Goal: Transaction & Acquisition: Purchase product/service

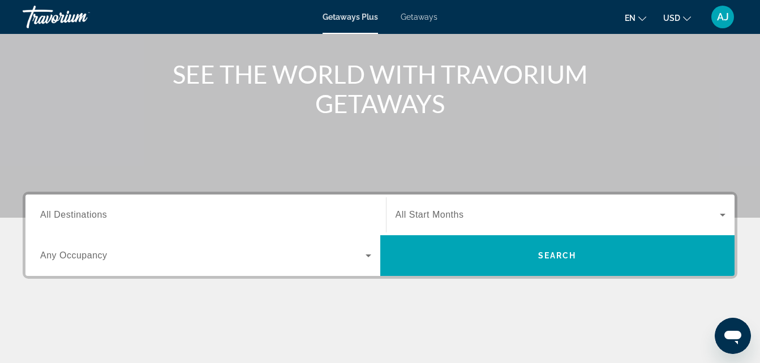
scroll to position [124, 0]
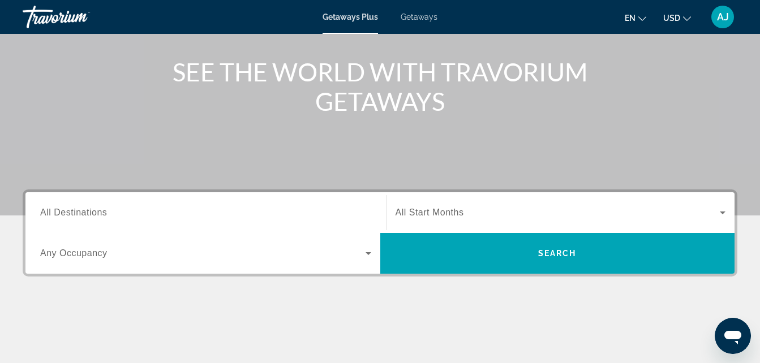
click at [88, 208] on span "All Destinations" at bounding box center [73, 213] width 67 height 10
click at [88, 208] on input "Destination All Destinations" at bounding box center [205, 213] width 331 height 14
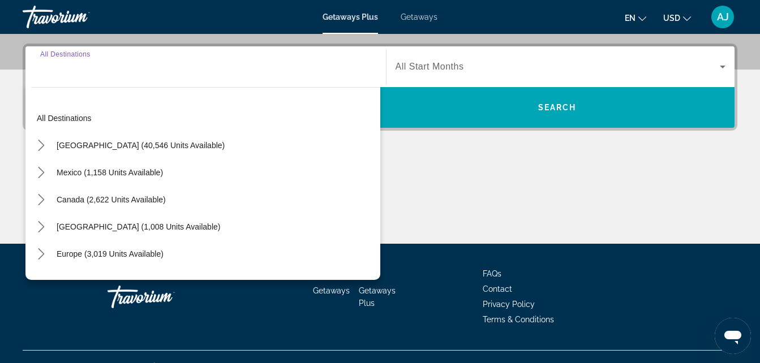
scroll to position [277, 0]
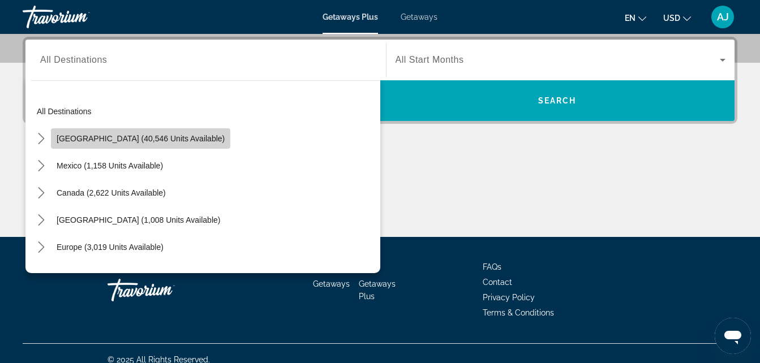
click at [156, 140] on span "United States (40,546 units available)" at bounding box center [141, 138] width 168 height 9
type input "**********"
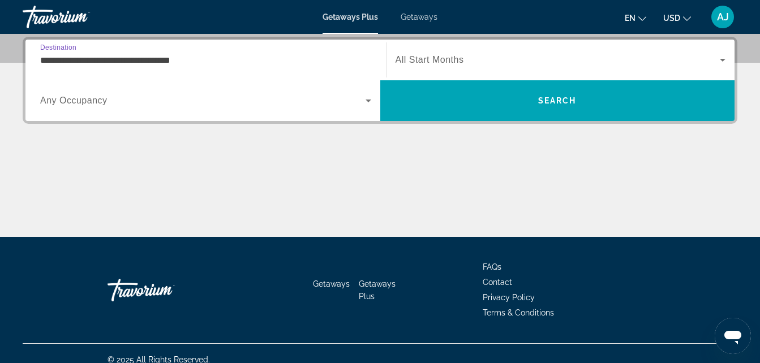
click at [188, 61] on input "**********" at bounding box center [205, 61] width 331 height 14
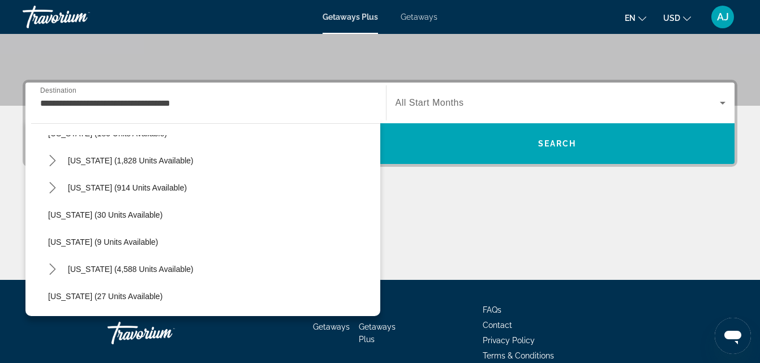
scroll to position [107, 0]
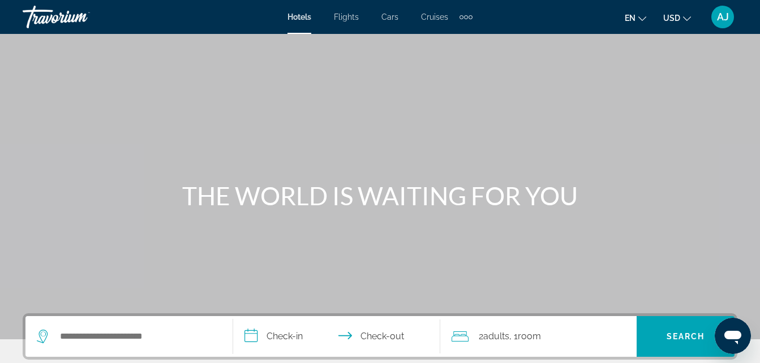
click at [94, 347] on div "Search widget" at bounding box center [129, 336] width 184 height 41
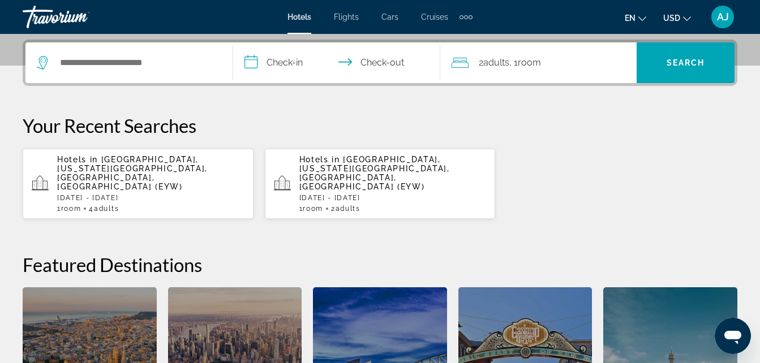
scroll to position [277, 0]
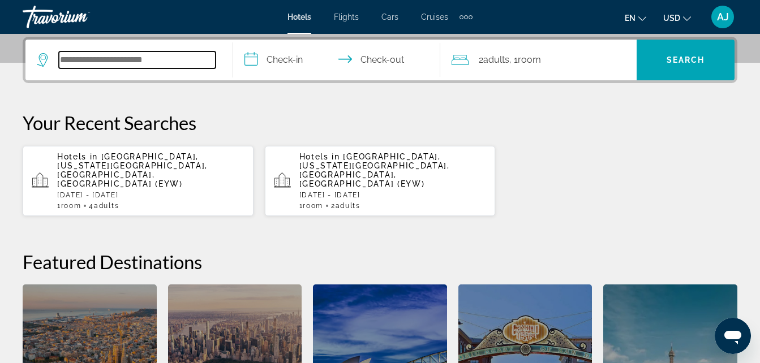
click at [118, 61] on input "Search hotel destination" at bounding box center [137, 59] width 157 height 17
click at [183, 191] on p "[DATE] - [DATE]" at bounding box center [150, 195] width 187 height 8
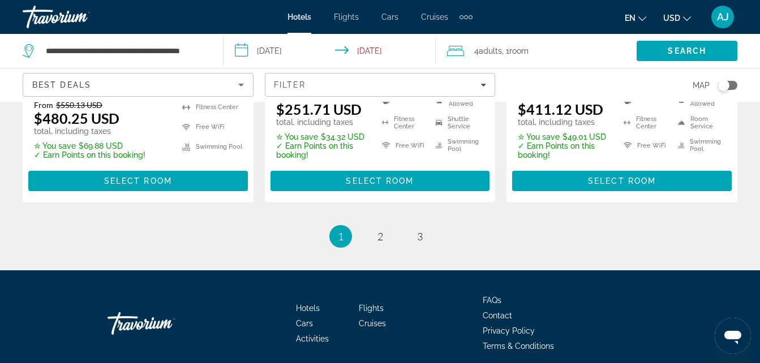
scroll to position [1695, 0]
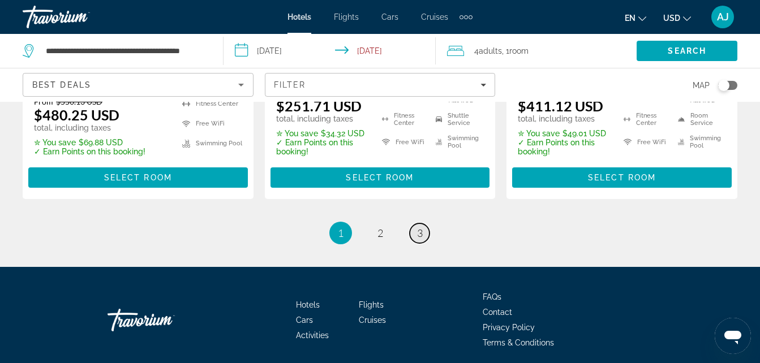
click at [416, 235] on link "page 3" at bounding box center [420, 233] width 20 height 20
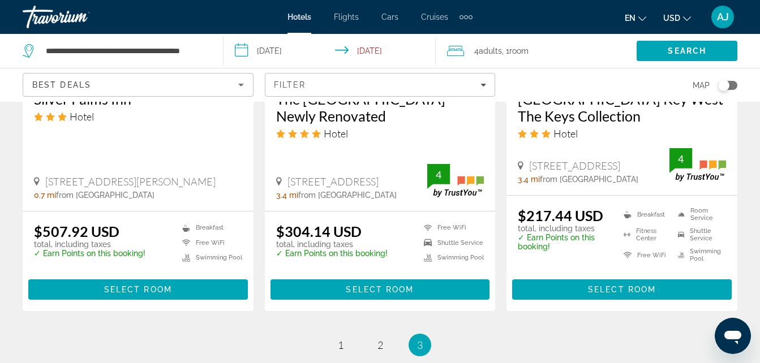
scroll to position [1134, 0]
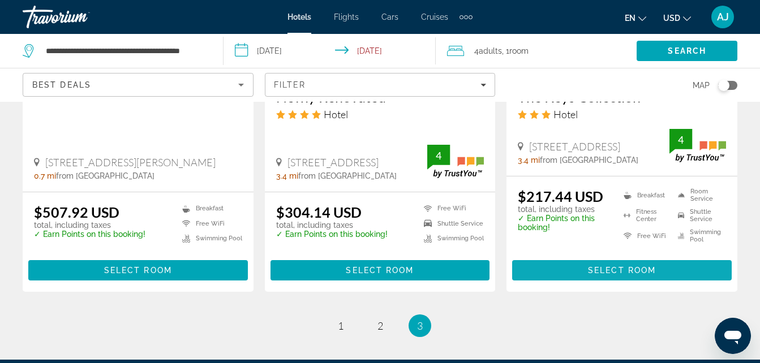
click at [633, 274] on span "Select Room" at bounding box center [622, 270] width 68 height 9
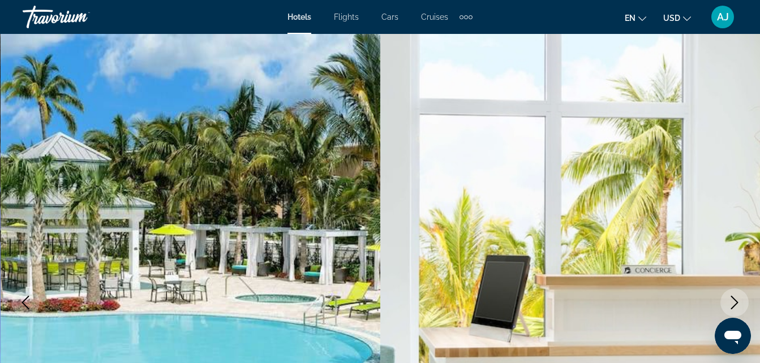
click at [226, 192] on img "Main content" at bounding box center [191, 302] width 380 height 537
click at [726, 299] on button "Next image" at bounding box center [734, 302] width 28 height 28
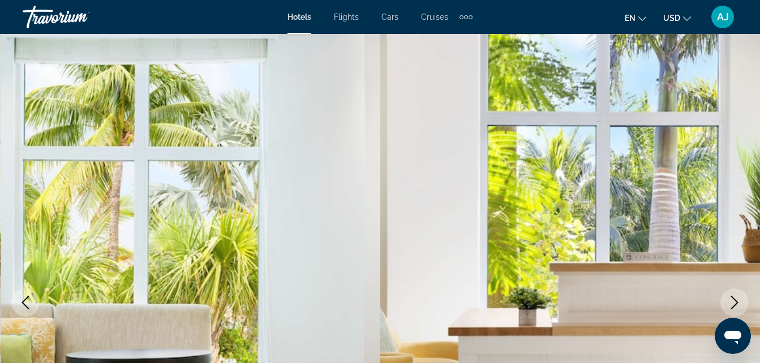
click at [726, 299] on button "Next image" at bounding box center [734, 302] width 28 height 28
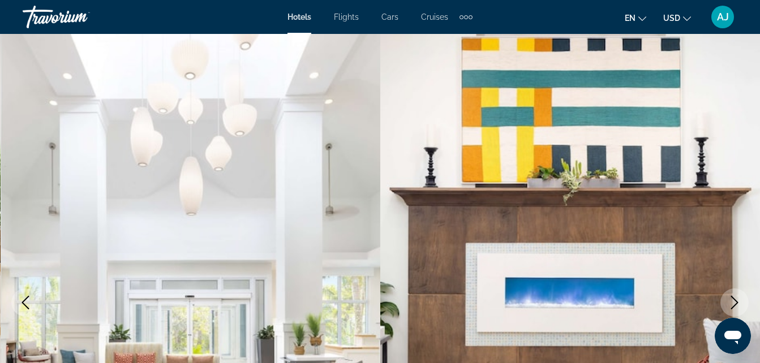
click at [726, 299] on button "Next image" at bounding box center [734, 302] width 28 height 28
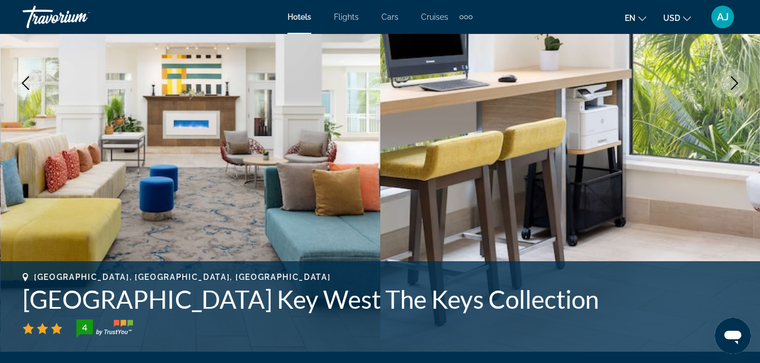
scroll to position [231, 0]
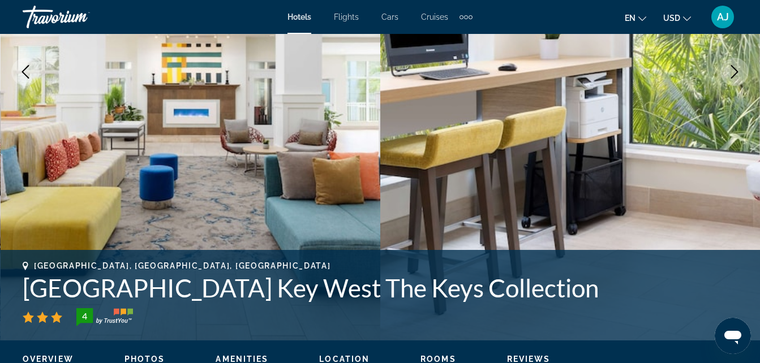
click at [680, 182] on img "Main content" at bounding box center [570, 71] width 380 height 537
click at [722, 77] on button "Next image" at bounding box center [734, 72] width 28 height 28
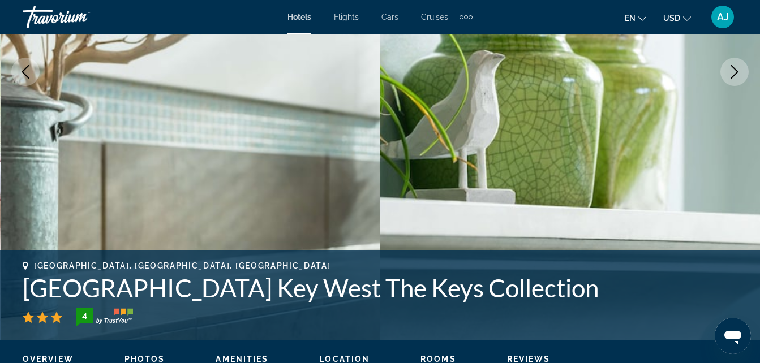
click at [722, 80] on img "Main content" at bounding box center [570, 71] width 380 height 537
click at [730, 76] on icon "Next image" at bounding box center [734, 72] width 14 height 14
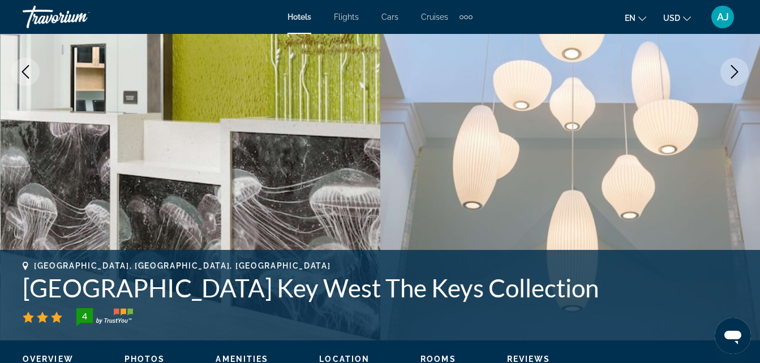
click at [730, 77] on icon "Next image" at bounding box center [734, 72] width 14 height 14
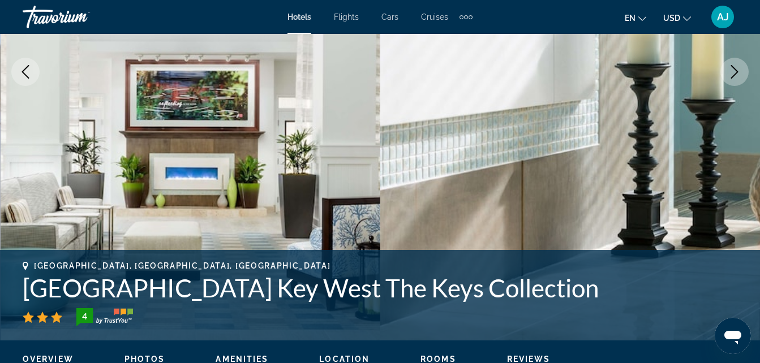
click at [730, 78] on icon "Next image" at bounding box center [734, 72] width 14 height 14
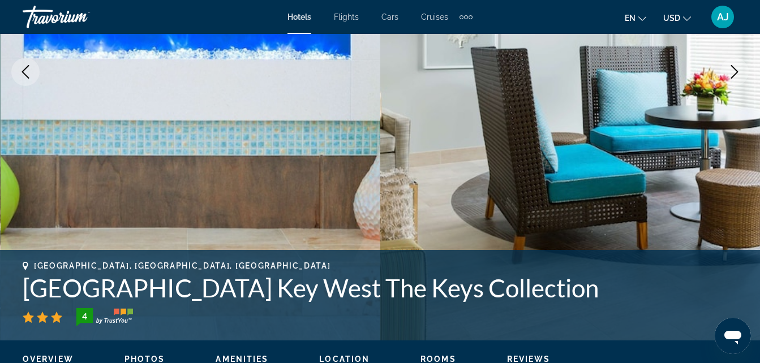
click at [730, 79] on button "Next image" at bounding box center [734, 72] width 28 height 28
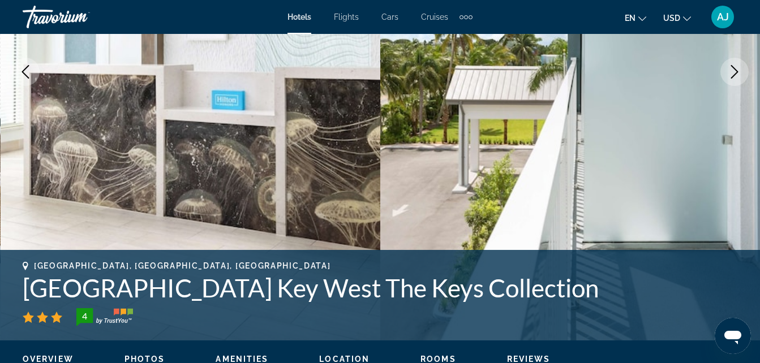
click at [730, 79] on button "Next image" at bounding box center [734, 72] width 28 height 28
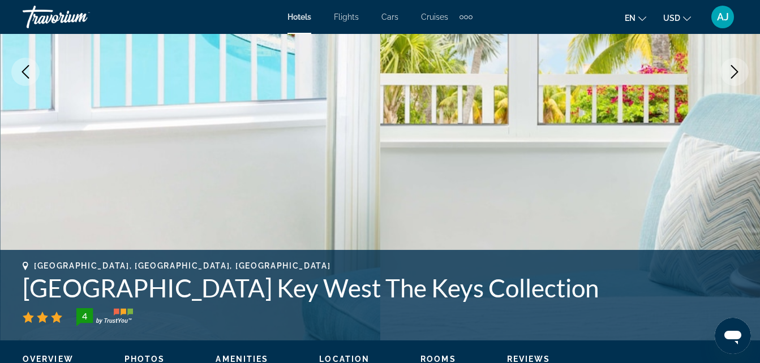
click at [730, 79] on button "Next image" at bounding box center [734, 72] width 28 height 28
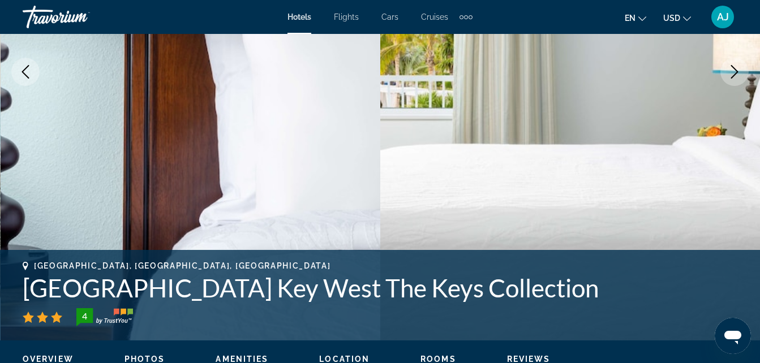
click at [730, 80] on button "Next image" at bounding box center [734, 72] width 28 height 28
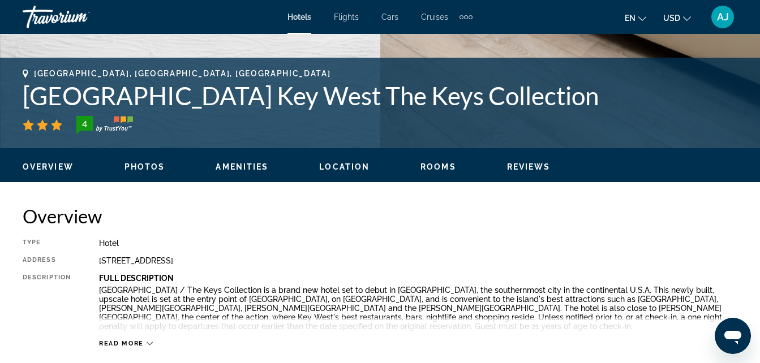
scroll to position [429, 0]
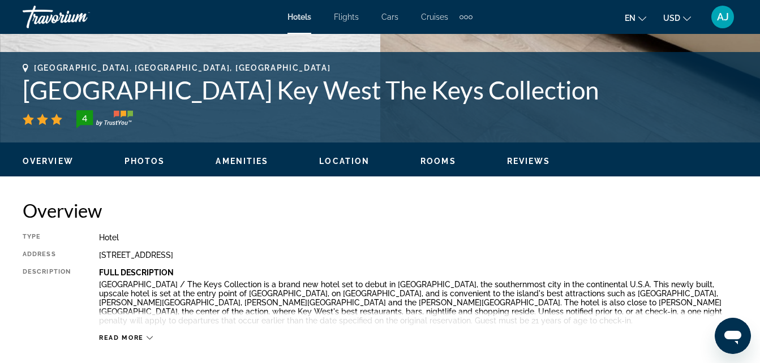
click at [149, 152] on div "Overview Photos Amenities Location Rooms Reviews Modify Dates" at bounding box center [380, 160] width 760 height 35
click at [145, 162] on span "Photos" at bounding box center [144, 161] width 41 height 9
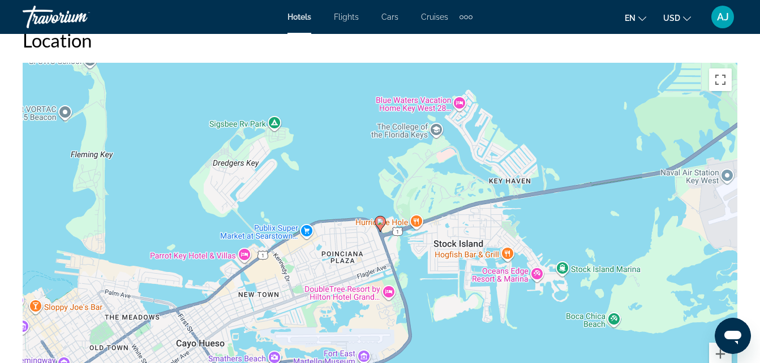
scroll to position [1215, 0]
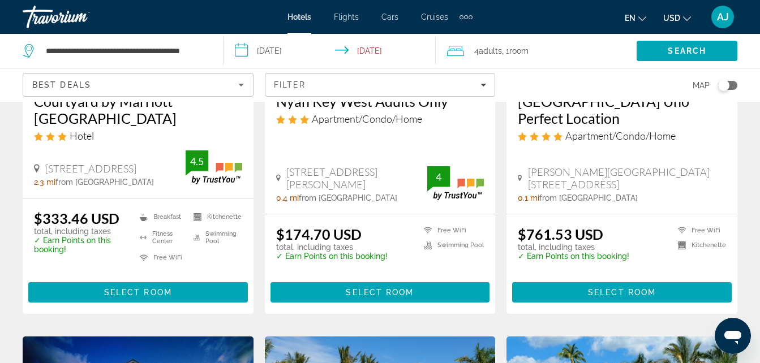
scroll to position [696, 0]
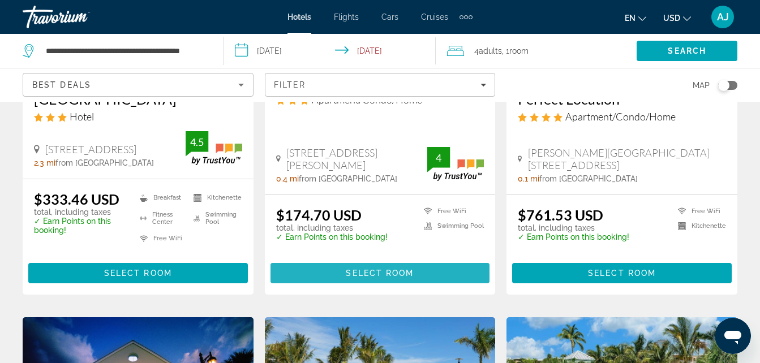
click at [399, 267] on span "Main content" at bounding box center [379, 273] width 219 height 27
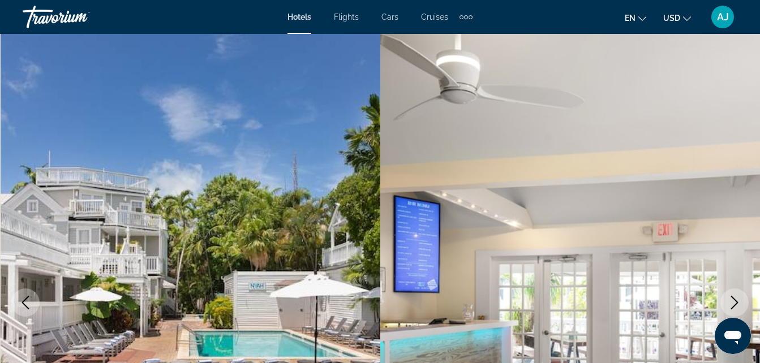
click at [731, 299] on icon "Next image" at bounding box center [734, 303] width 14 height 14
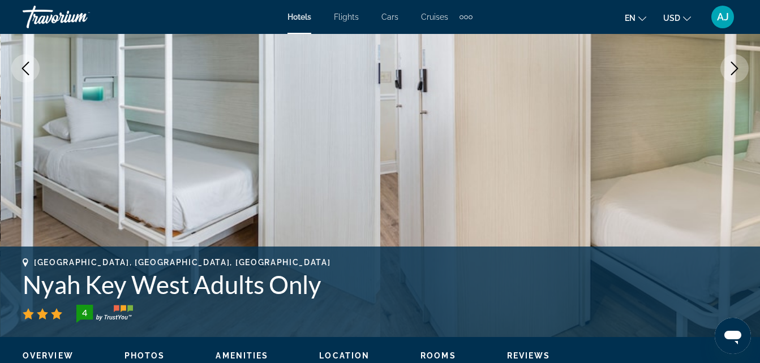
scroll to position [251, 0]
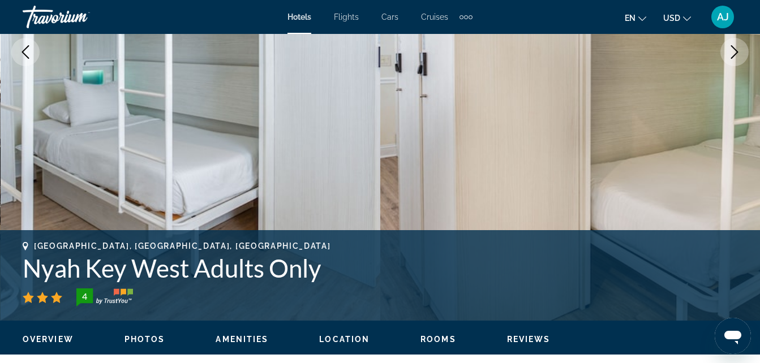
click at [732, 49] on icon "Next image" at bounding box center [734, 52] width 14 height 14
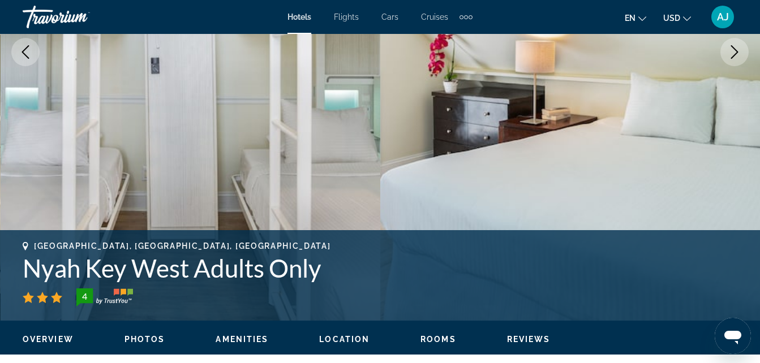
click at [732, 49] on icon "Next image" at bounding box center [734, 52] width 14 height 14
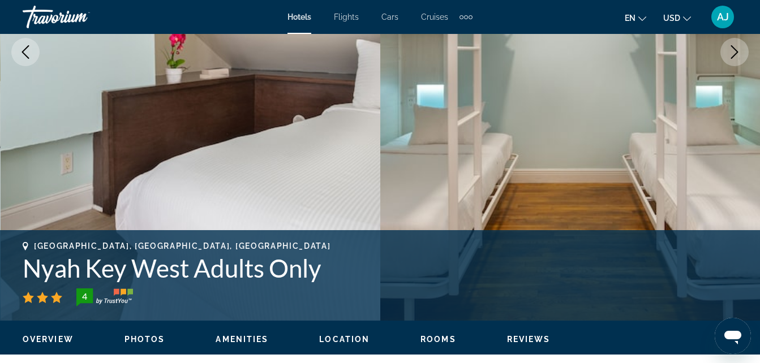
click at [732, 49] on icon "Next image" at bounding box center [734, 52] width 14 height 14
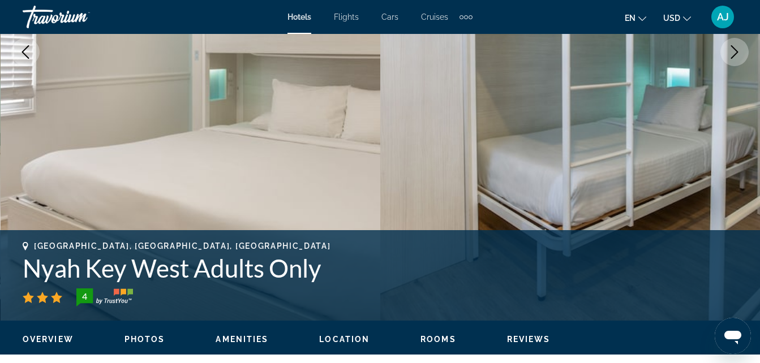
click at [732, 49] on icon "Next image" at bounding box center [734, 52] width 14 height 14
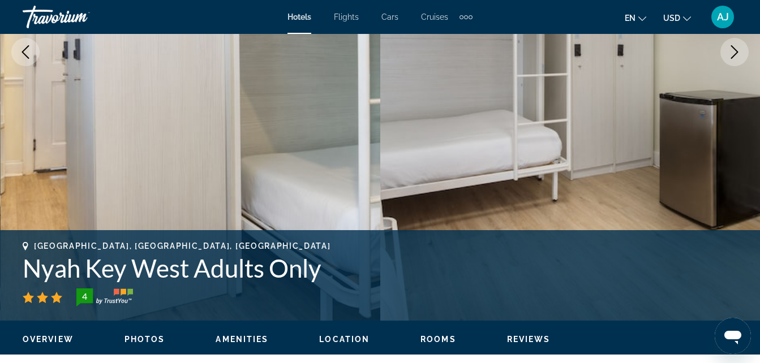
click at [732, 49] on icon "Next image" at bounding box center [734, 52] width 14 height 14
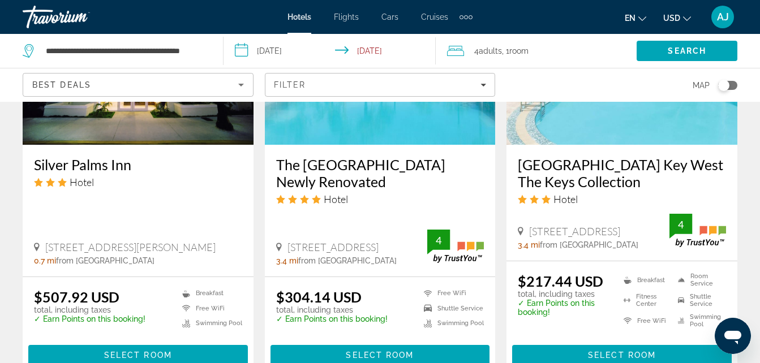
scroll to position [1057, 0]
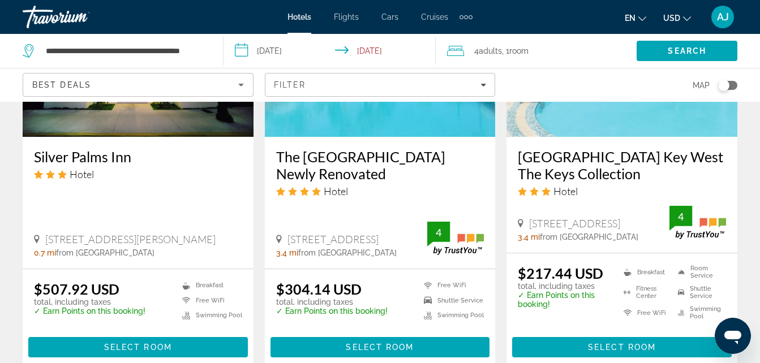
click at [473, 48] on div "4 Adult Adults , 1 Room rooms" at bounding box center [541, 51] width 189 height 16
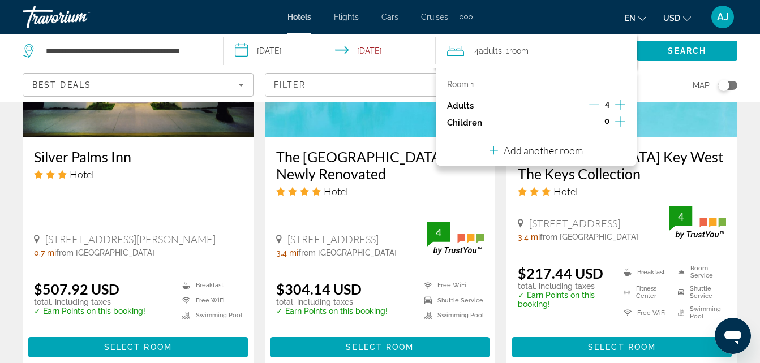
click at [592, 102] on icon "Decrement adults" at bounding box center [594, 105] width 10 height 10
click at [697, 50] on span "Search" at bounding box center [686, 50] width 38 height 9
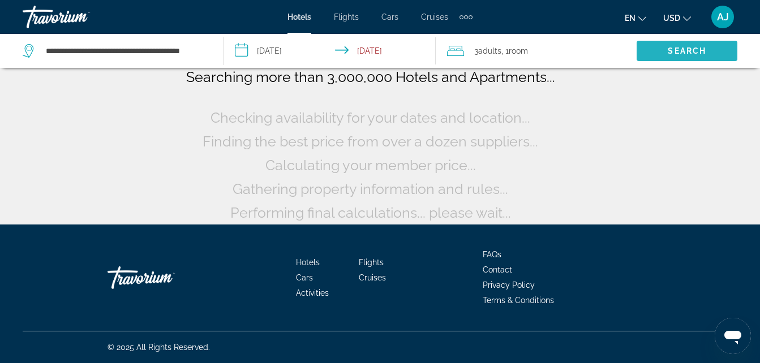
scroll to position [93, 0]
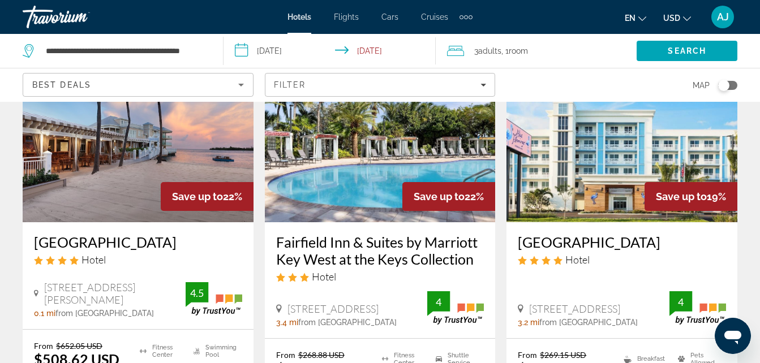
scroll to position [546, 0]
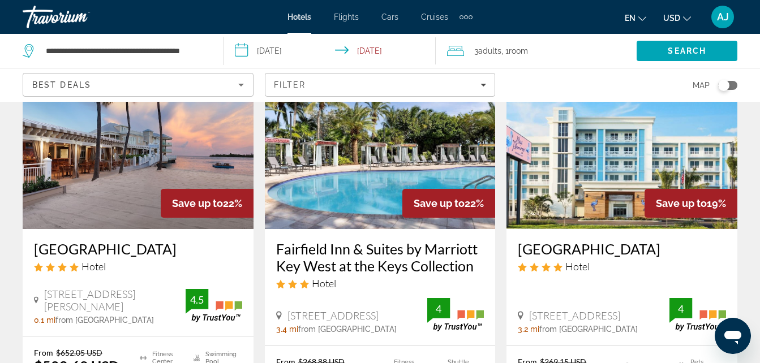
click at [624, 160] on img "Main content" at bounding box center [621, 138] width 231 height 181
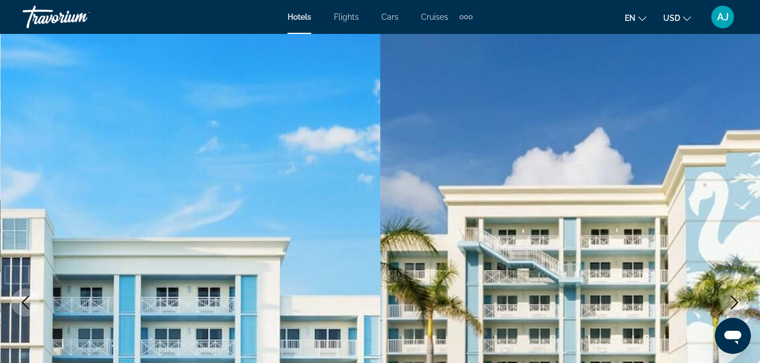
click at [734, 301] on icon "Next image" at bounding box center [734, 303] width 14 height 14
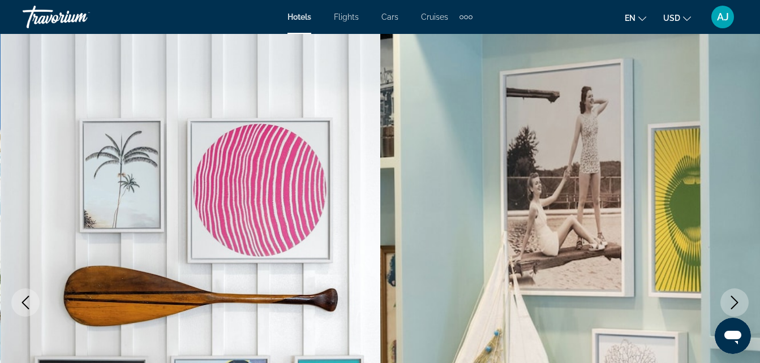
click at [734, 301] on icon "Next image" at bounding box center [734, 303] width 14 height 14
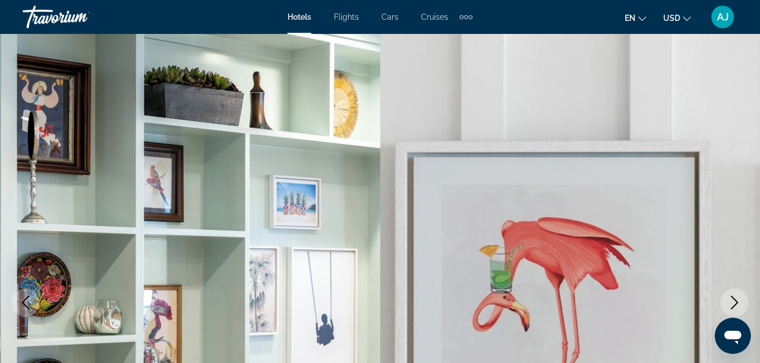
click at [731, 299] on icon "Next image" at bounding box center [734, 303] width 14 height 14
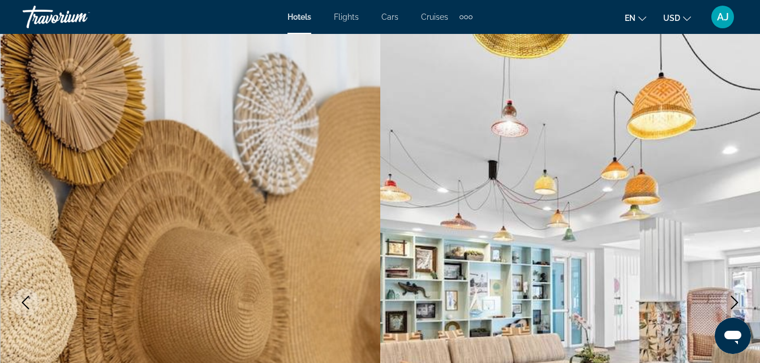
click at [731, 299] on icon "Next image" at bounding box center [734, 303] width 14 height 14
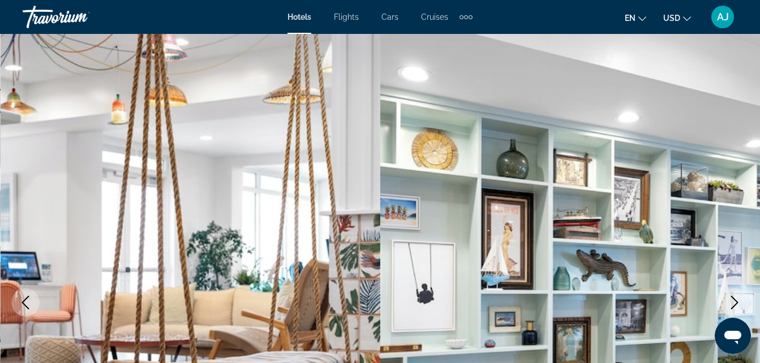
click at [731, 299] on icon "Next image" at bounding box center [734, 303] width 14 height 14
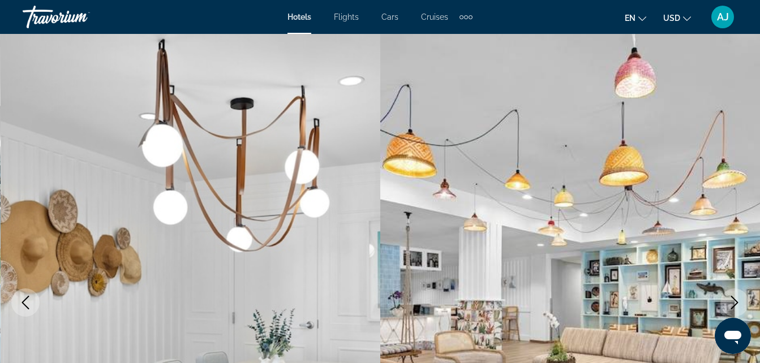
click at [731, 299] on icon "Next image" at bounding box center [734, 303] width 14 height 14
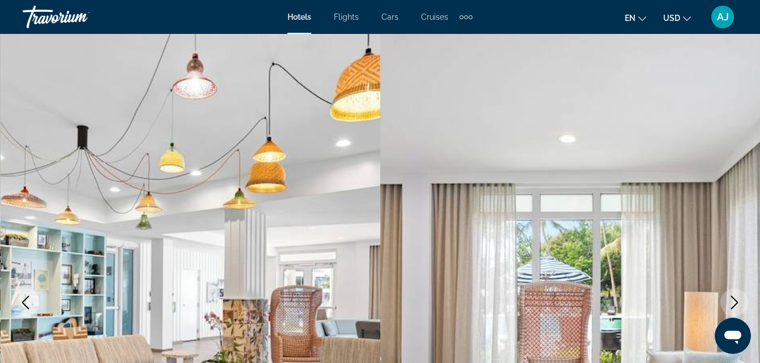
click at [731, 299] on icon "Next image" at bounding box center [734, 303] width 14 height 14
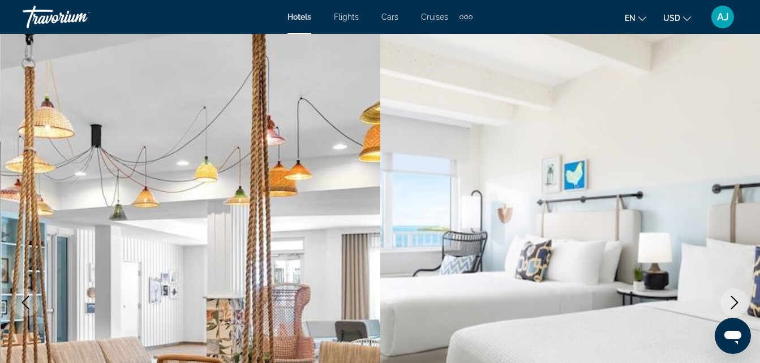
click at [731, 299] on icon "Next image" at bounding box center [734, 303] width 14 height 14
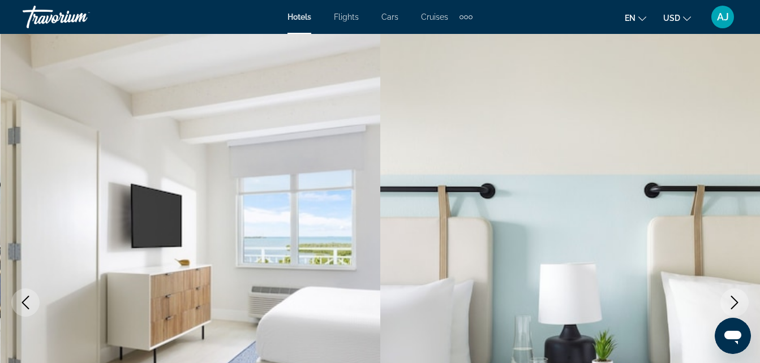
click at [731, 299] on icon "Next image" at bounding box center [734, 303] width 14 height 14
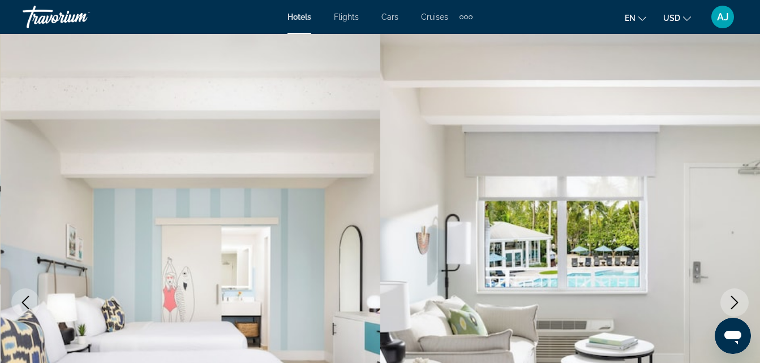
click at [731, 299] on icon "Next image" at bounding box center [734, 303] width 14 height 14
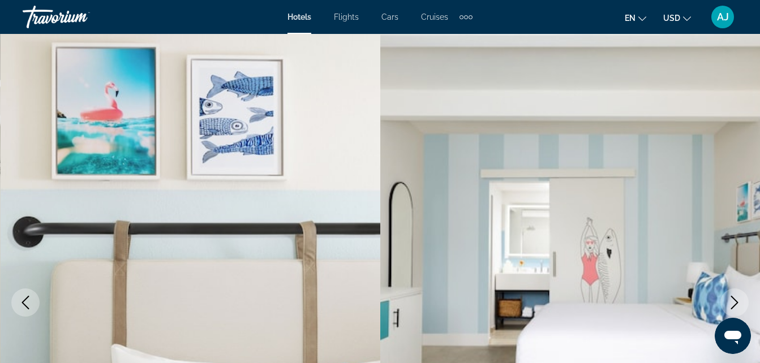
click at [731, 299] on icon "Next image" at bounding box center [734, 303] width 14 height 14
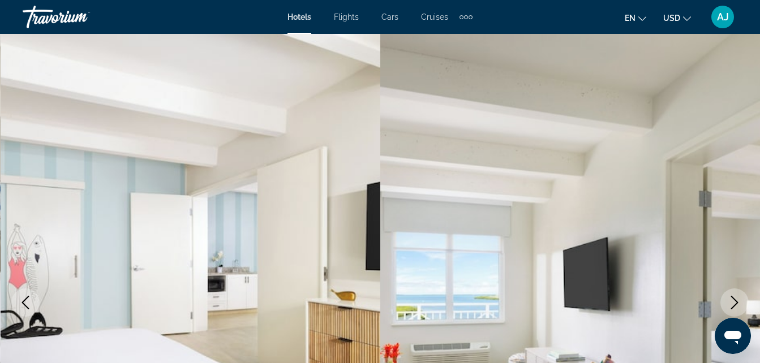
click at [731, 299] on icon "Next image" at bounding box center [734, 303] width 14 height 14
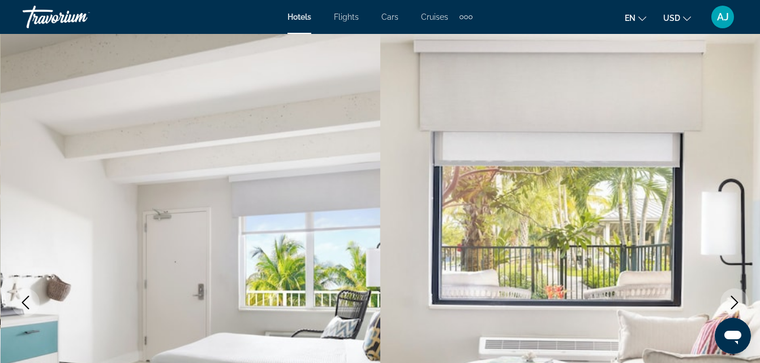
click at [731, 299] on icon "Next image" at bounding box center [734, 303] width 14 height 14
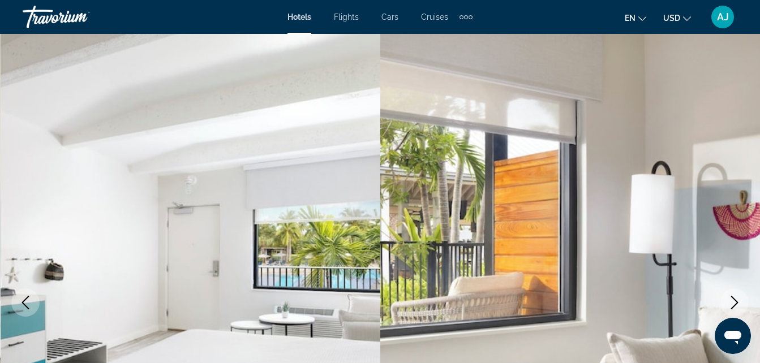
click at [731, 299] on icon "Next image" at bounding box center [734, 303] width 14 height 14
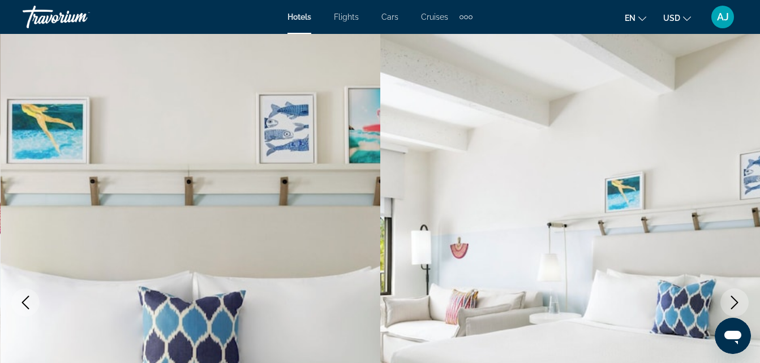
click at [731, 299] on icon "Next image" at bounding box center [734, 303] width 14 height 14
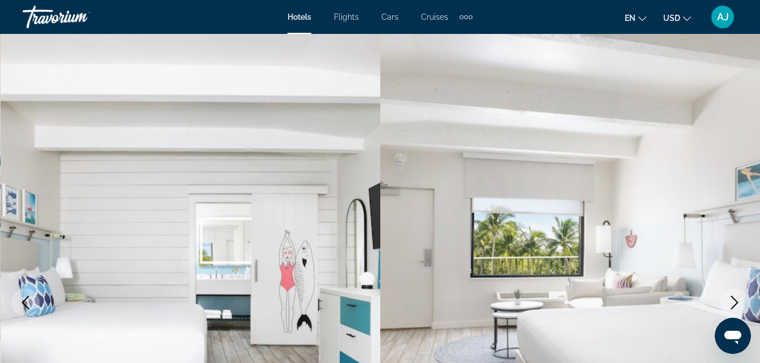
click at [731, 299] on icon "Next image" at bounding box center [734, 303] width 14 height 14
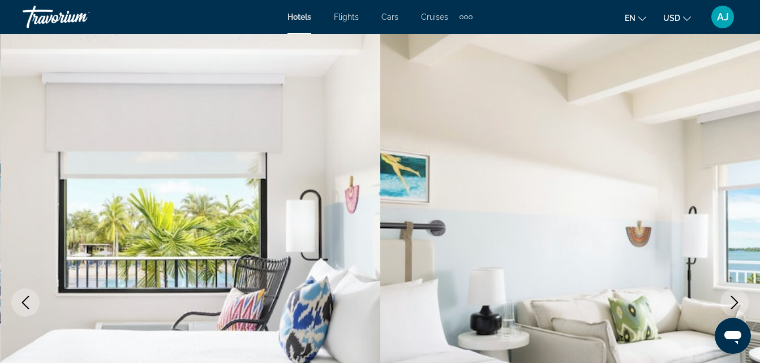
click at [731, 299] on icon "Next image" at bounding box center [734, 303] width 14 height 14
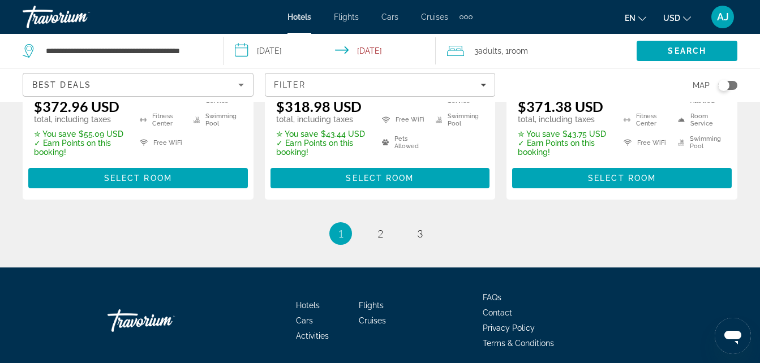
scroll to position [1737, 0]
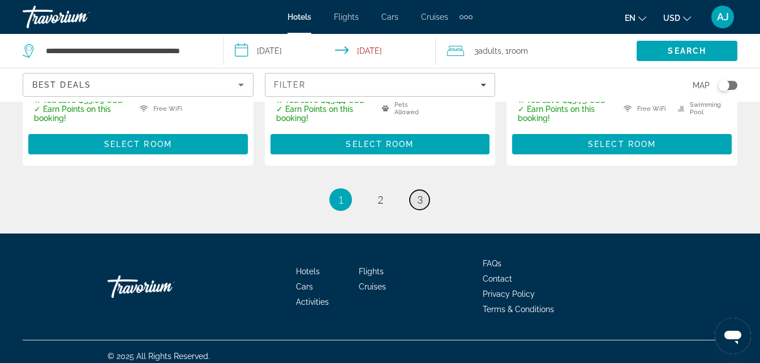
click at [422, 193] on span "3" at bounding box center [420, 199] width 6 height 12
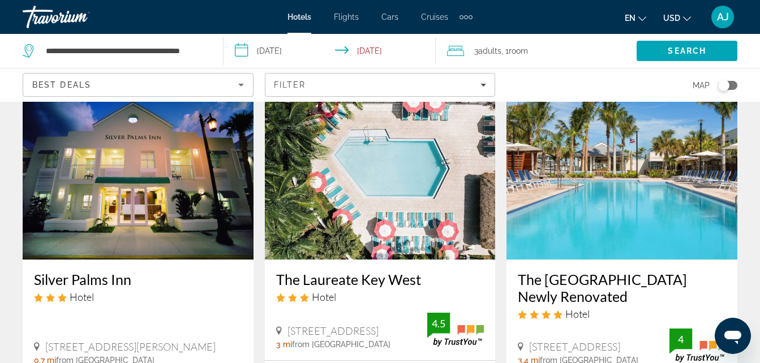
scroll to position [874, 0]
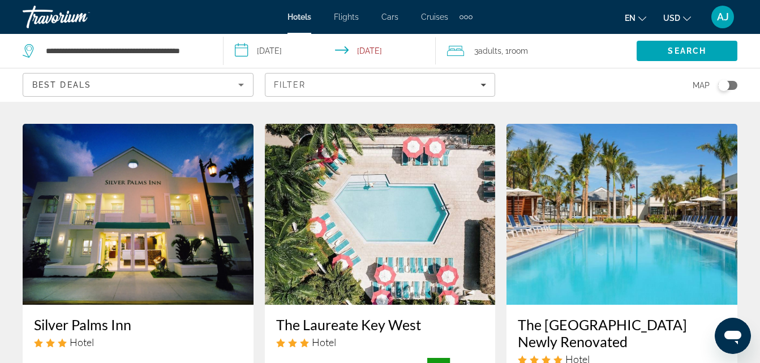
click at [666, 171] on img "Main content" at bounding box center [621, 214] width 231 height 181
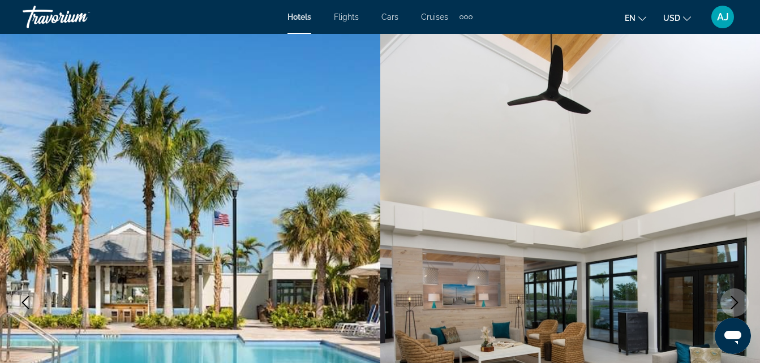
click at [735, 301] on icon "Next image" at bounding box center [734, 303] width 14 height 14
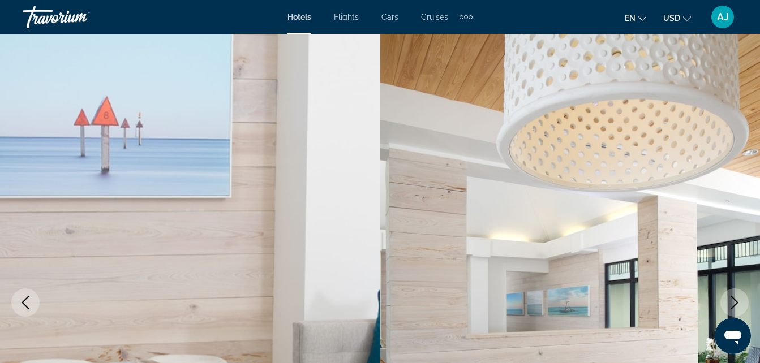
click at [735, 301] on icon "Next image" at bounding box center [734, 303] width 14 height 14
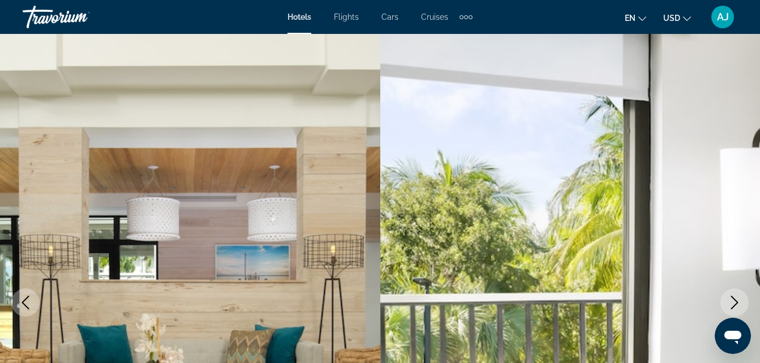
click at [735, 301] on icon "Next image" at bounding box center [734, 303] width 14 height 14
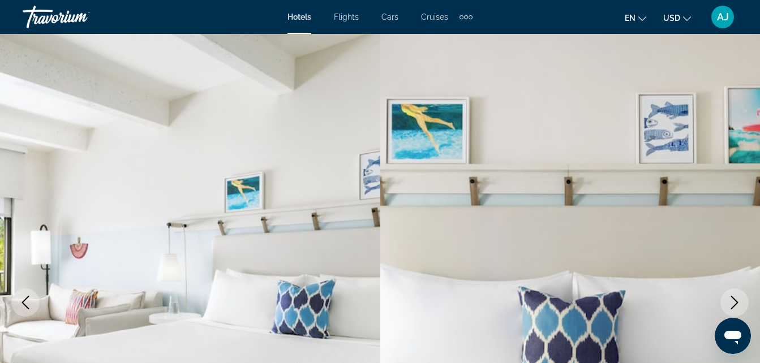
click at [735, 301] on icon "Next image" at bounding box center [734, 303] width 14 height 14
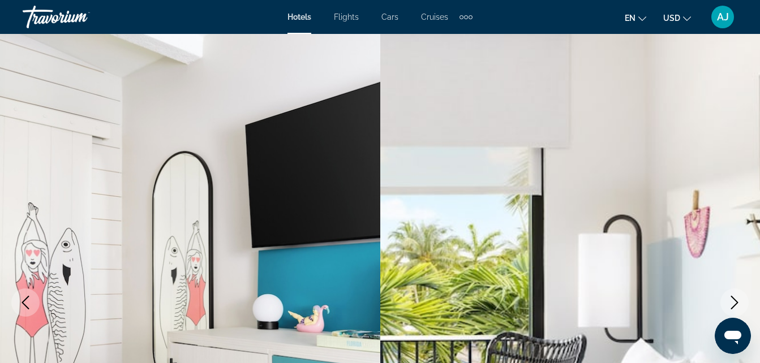
click at [735, 301] on icon "Next image" at bounding box center [734, 303] width 14 height 14
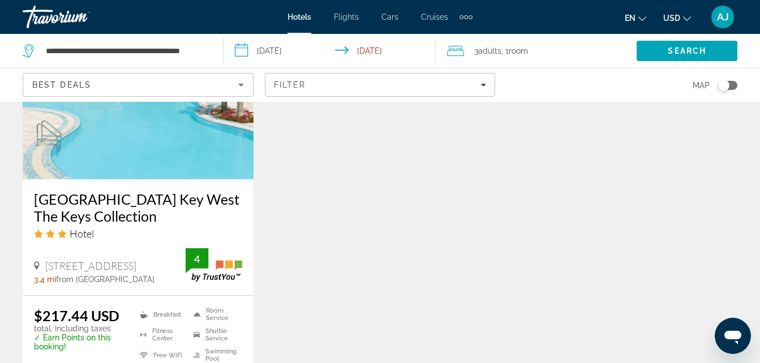
scroll to position [1423, 0]
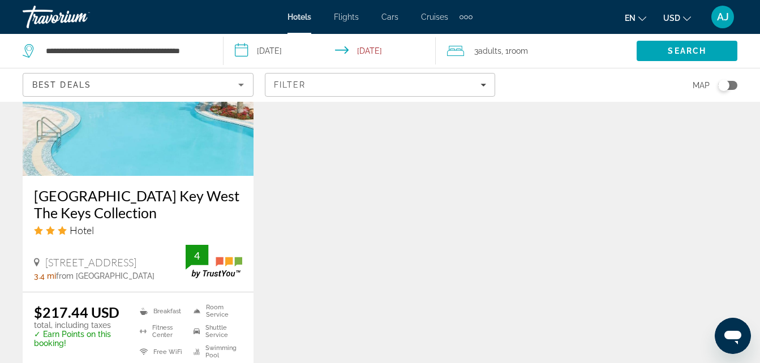
click at [128, 137] on img "Main content" at bounding box center [138, 85] width 231 height 181
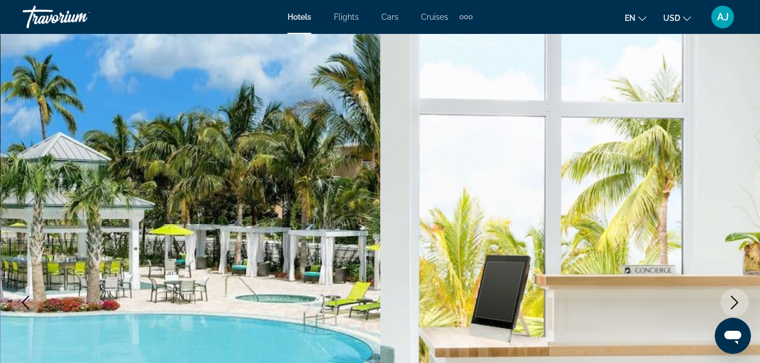
click at [738, 299] on icon "Next image" at bounding box center [734, 303] width 14 height 14
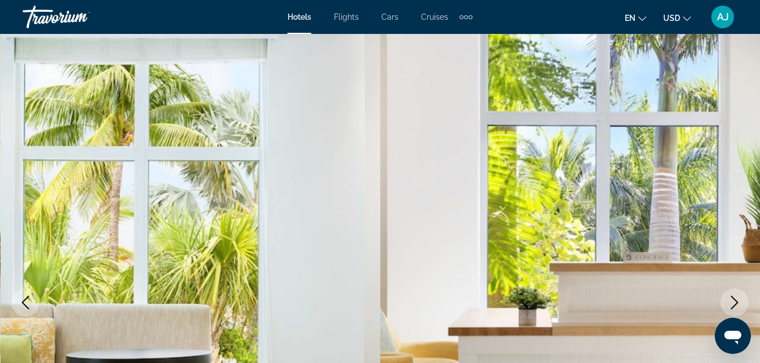
click at [737, 300] on icon "Next image" at bounding box center [734, 303] width 14 height 14
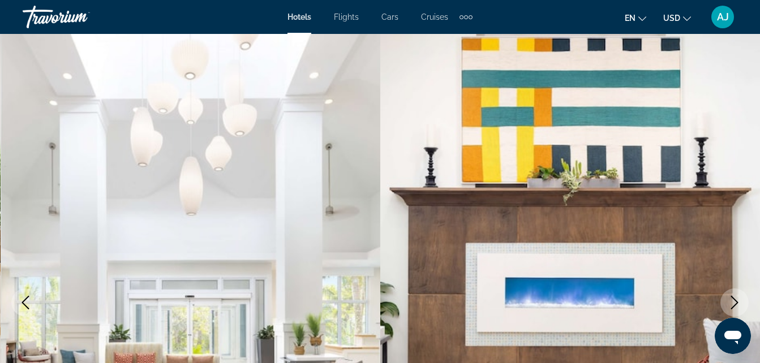
click at [737, 300] on icon "Next image" at bounding box center [734, 303] width 14 height 14
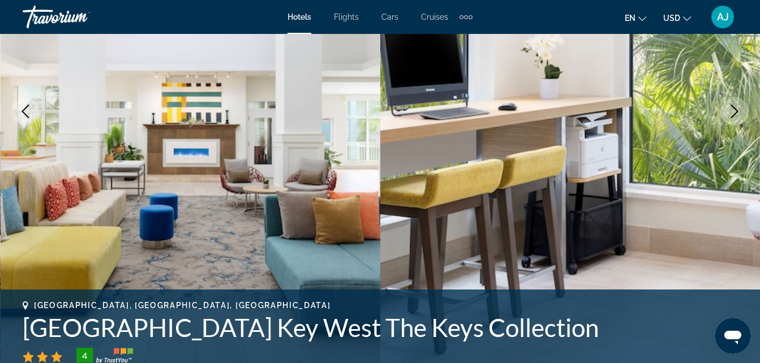
scroll to position [205, 0]
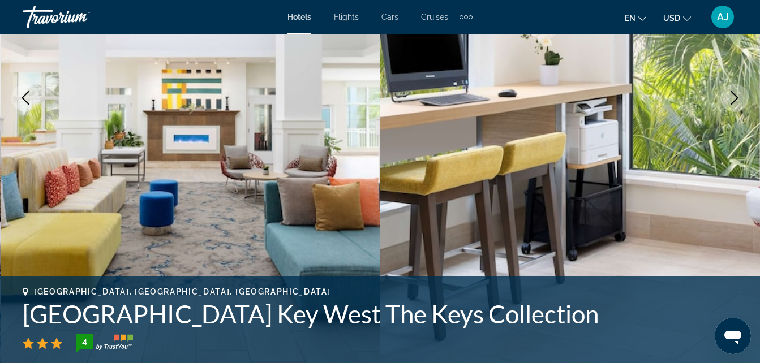
click at [727, 100] on button "Next image" at bounding box center [734, 98] width 28 height 28
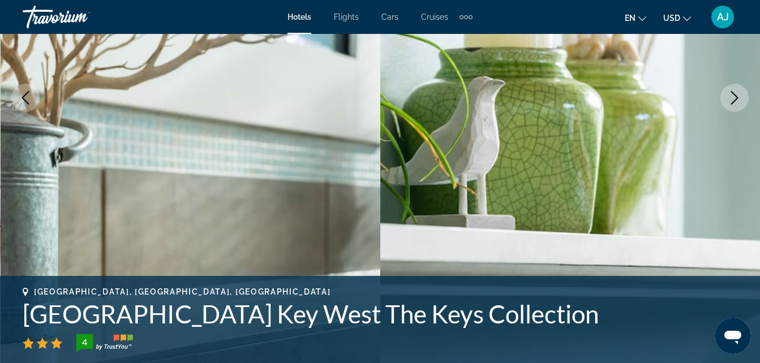
click at [731, 104] on icon "Next image" at bounding box center [734, 98] width 14 height 14
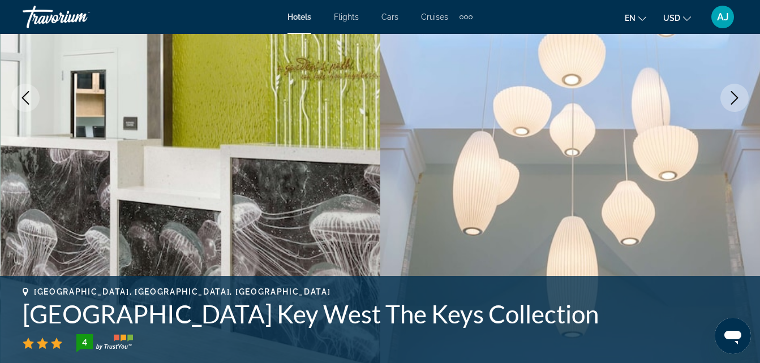
click at [731, 104] on icon "Next image" at bounding box center [734, 98] width 14 height 14
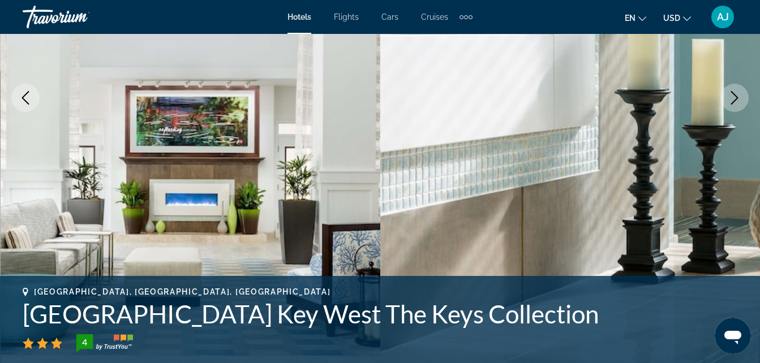
click at [731, 104] on icon "Next image" at bounding box center [734, 98] width 14 height 14
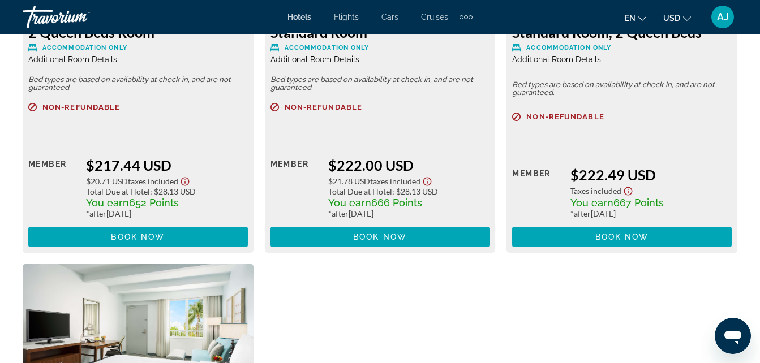
scroll to position [1903, 0]
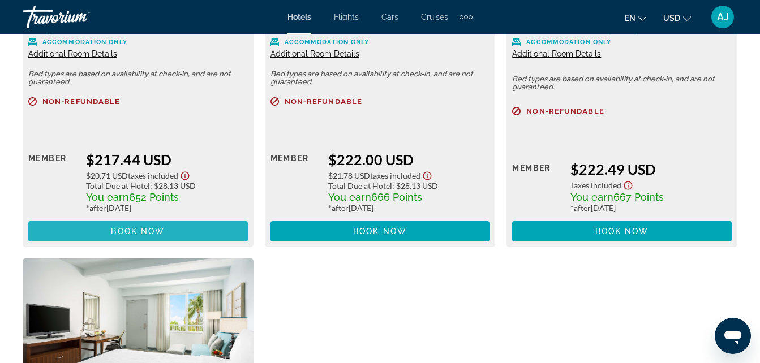
click at [150, 227] on span "Book now" at bounding box center [138, 231] width 54 height 9
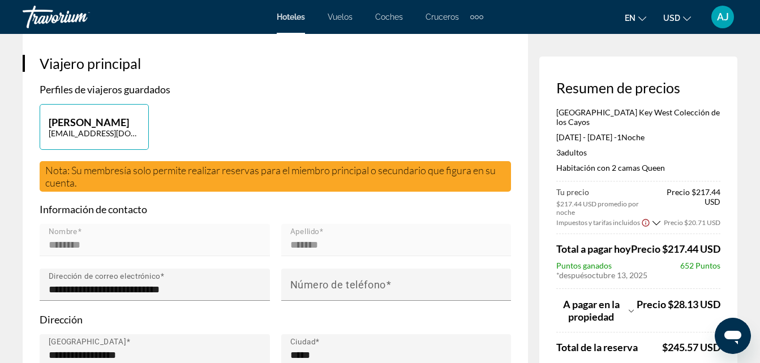
scroll to position [309, 0]
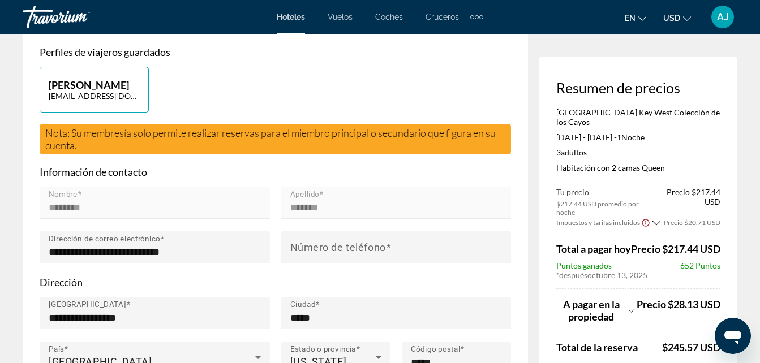
drag, startPoint x: 738, startPoint y: 240, endPoint x: 743, endPoint y: 253, distance: 13.2
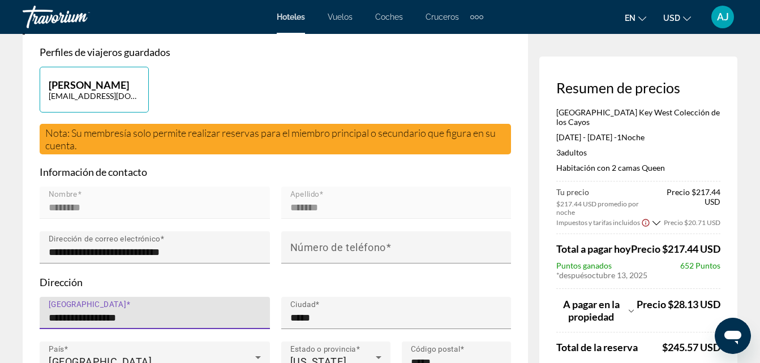
click at [176, 311] on input "**********" at bounding box center [158, 318] width 219 height 14
click at [81, 311] on input "**********" at bounding box center [158, 318] width 219 height 14
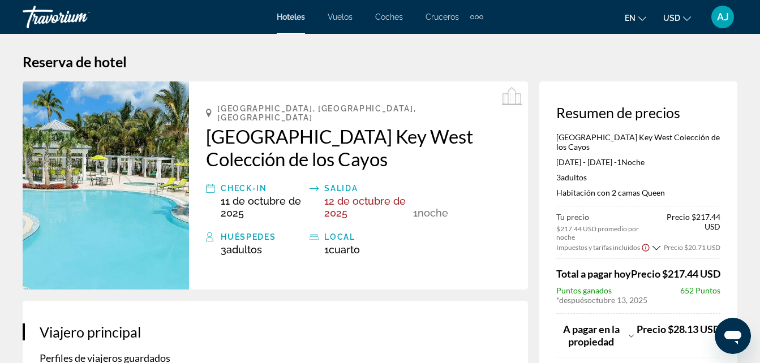
scroll to position [0, 0]
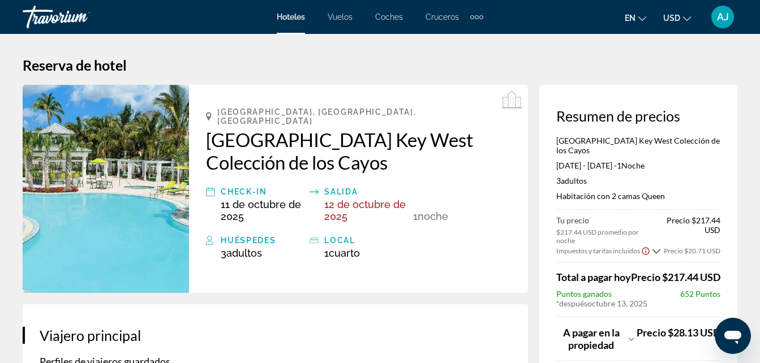
type input "**********"
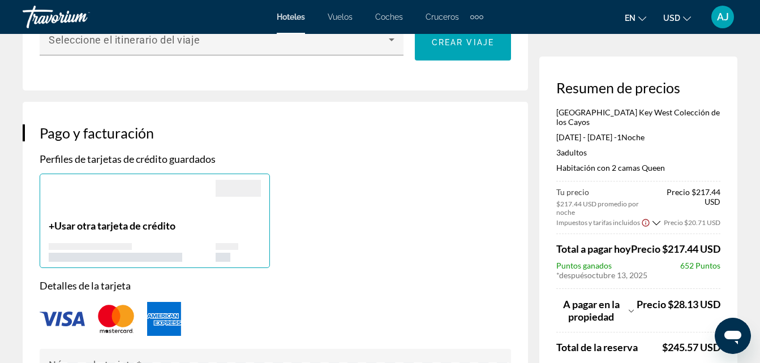
scroll to position [786, 0]
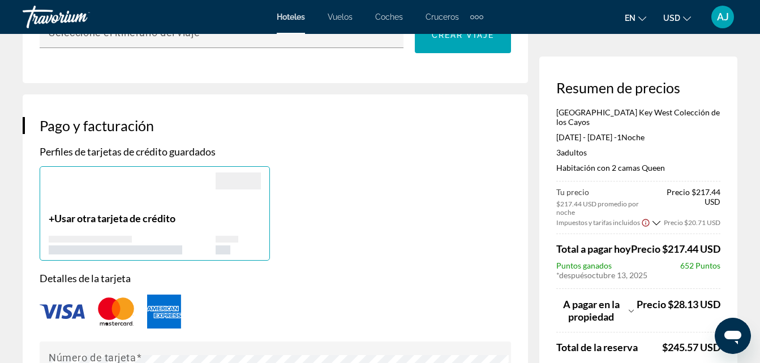
drag, startPoint x: 752, startPoint y: 178, endPoint x: 759, endPoint y: 219, distance: 42.4
click at [759, 219] on div "Reserva de hotel Resumen de precios [GEOGRAPHIC_DATA] Key West Colección de los…" at bounding box center [380, 215] width 760 height 1935
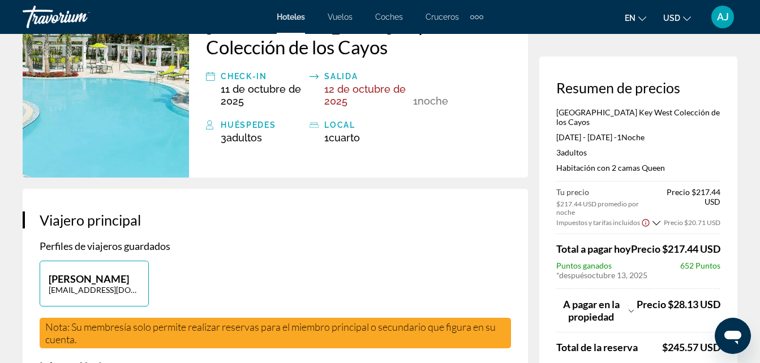
scroll to position [0, 0]
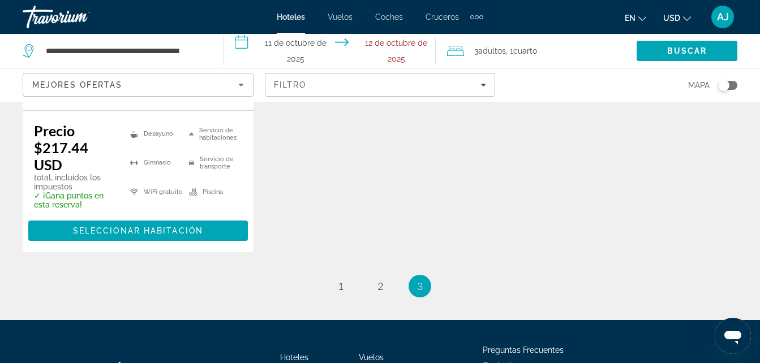
scroll to position [1650, 0]
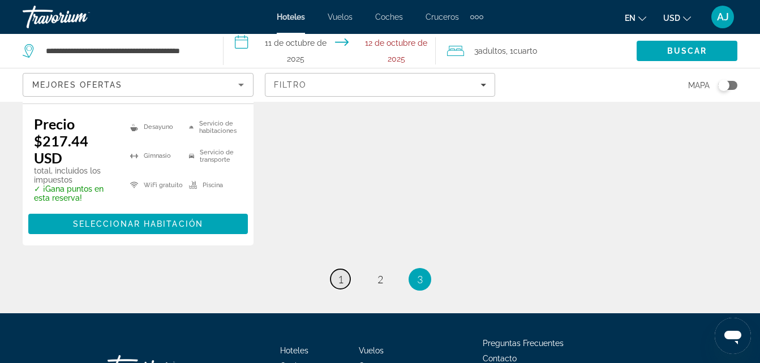
click at [338, 279] on span "1" at bounding box center [341, 279] width 6 height 12
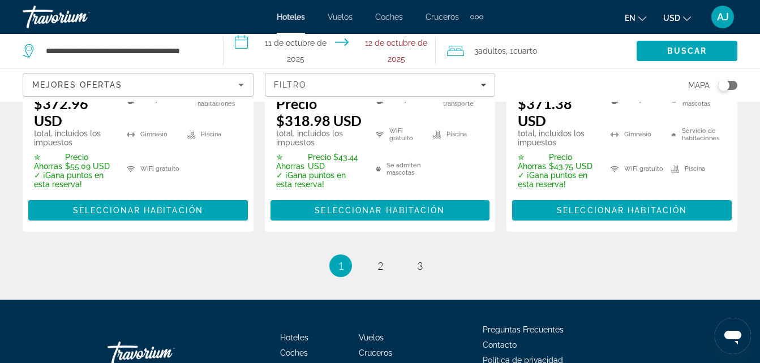
scroll to position [1920, 0]
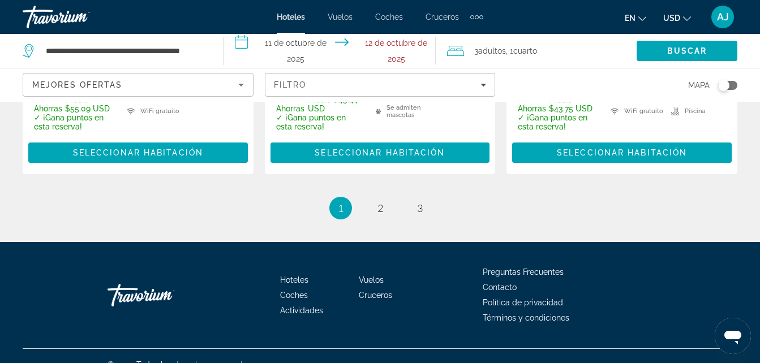
click at [503, 48] on span "Adultos" at bounding box center [492, 50] width 28 height 9
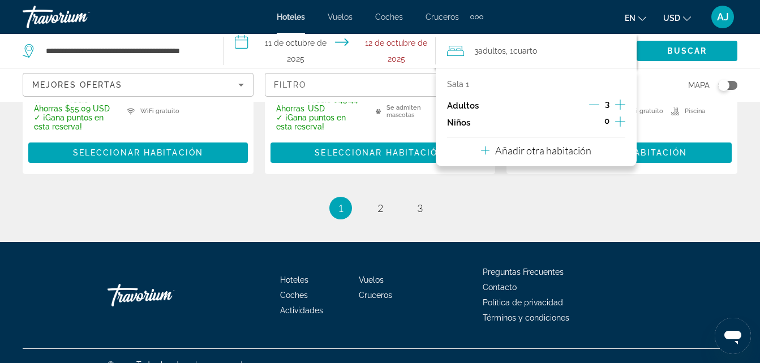
click at [594, 103] on icon "Decremento adultos" at bounding box center [594, 105] width 10 height 10
click at [661, 53] on span "Buscar" at bounding box center [686, 50] width 101 height 27
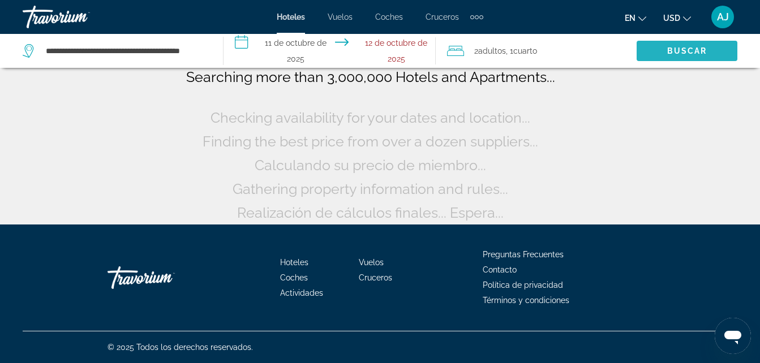
scroll to position [93, 0]
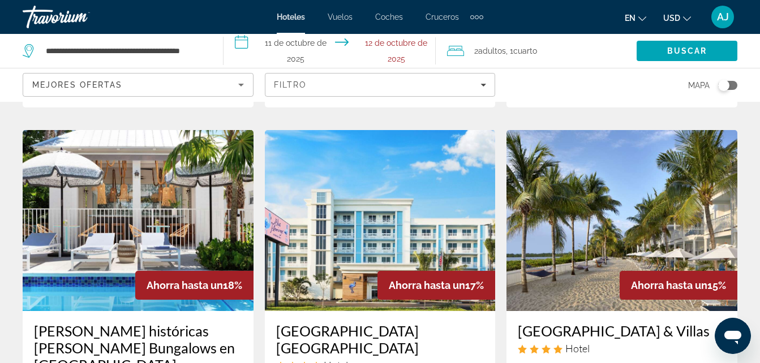
scroll to position [1531, 0]
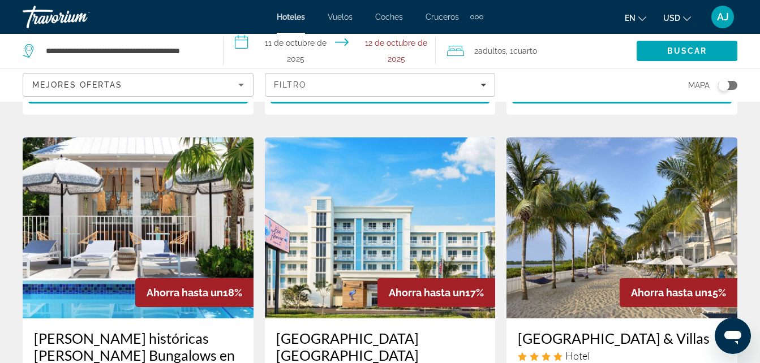
click at [344, 228] on img "Contenido principal" at bounding box center [380, 227] width 231 height 181
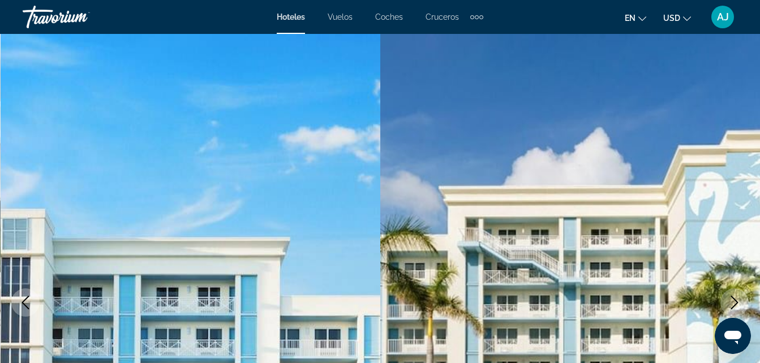
click at [736, 294] on button "Siguiente imagen" at bounding box center [734, 302] width 28 height 28
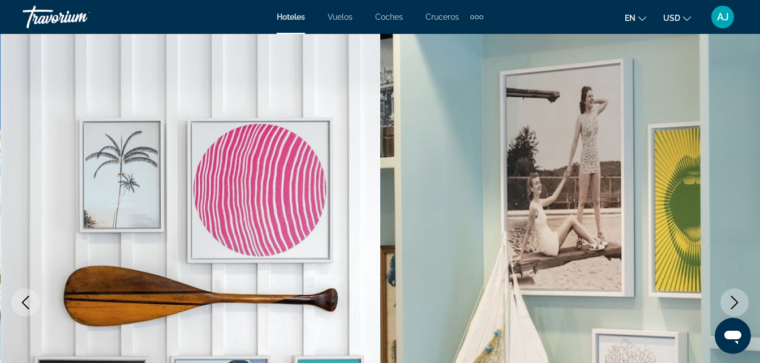
click at [736, 294] on button "Siguiente imagen" at bounding box center [734, 302] width 28 height 28
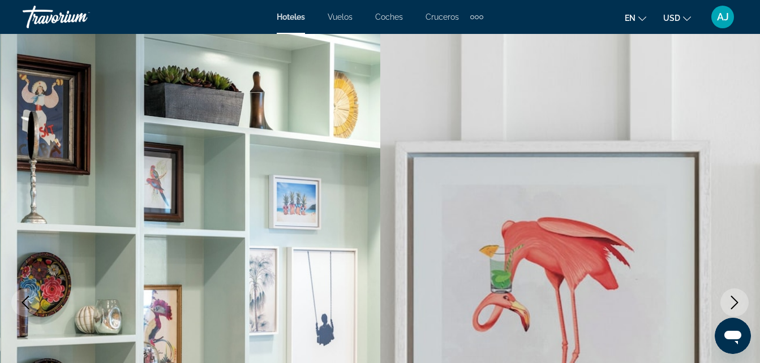
click at [736, 294] on button "Siguiente imagen" at bounding box center [734, 302] width 28 height 28
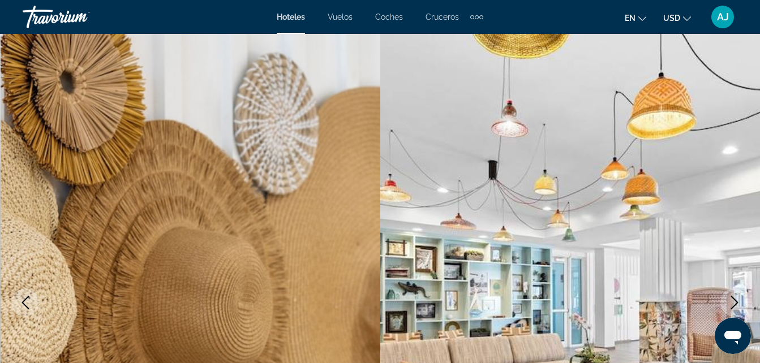
click at [736, 294] on button "Siguiente imagen" at bounding box center [734, 302] width 28 height 28
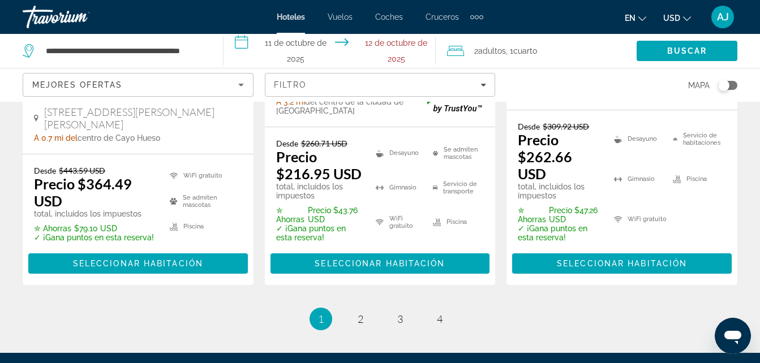
scroll to position [1866, 0]
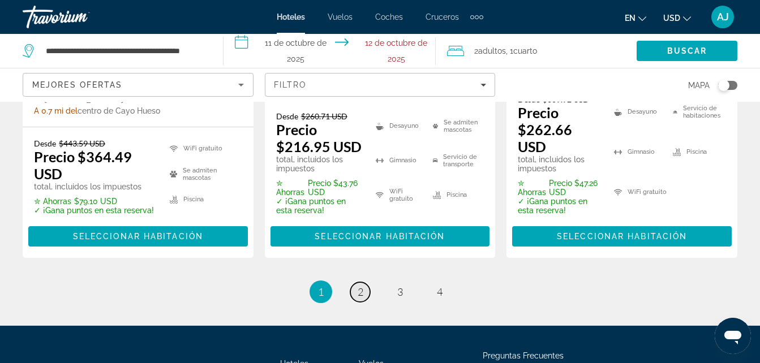
click at [357, 286] on span "2" at bounding box center [360, 292] width 6 height 12
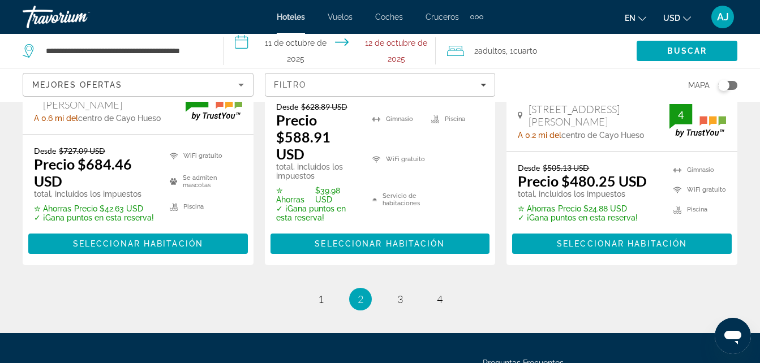
scroll to position [1783, 0]
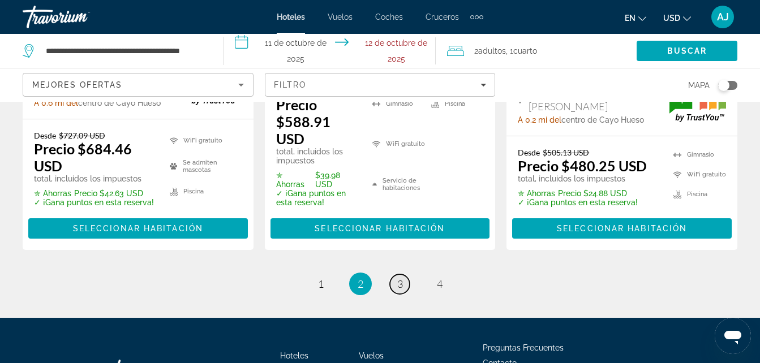
click at [404, 293] on link "página 3" at bounding box center [400, 284] width 20 height 20
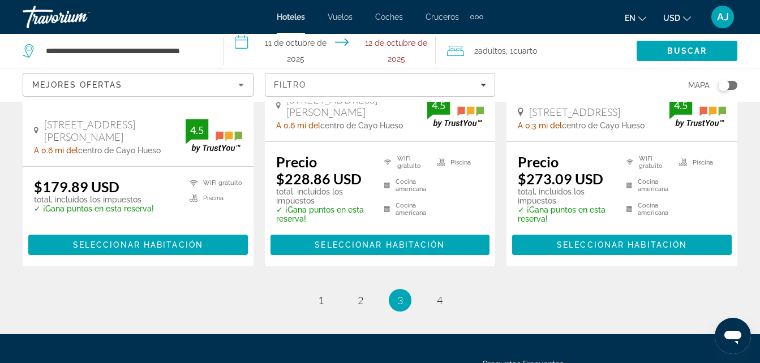
scroll to position [1688, 0]
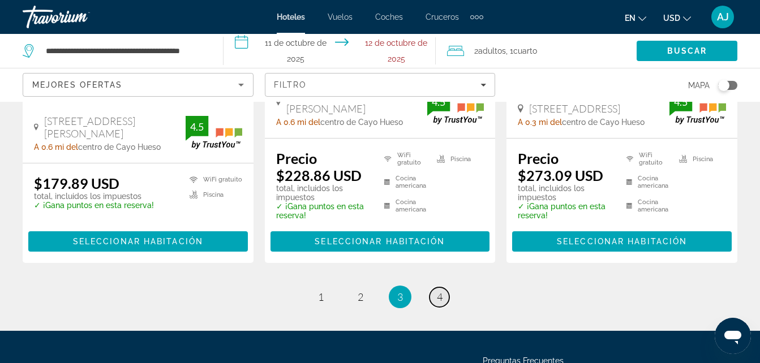
click at [441, 296] on span "4" at bounding box center [440, 297] width 6 height 12
